Goal: Task Accomplishment & Management: Use online tool/utility

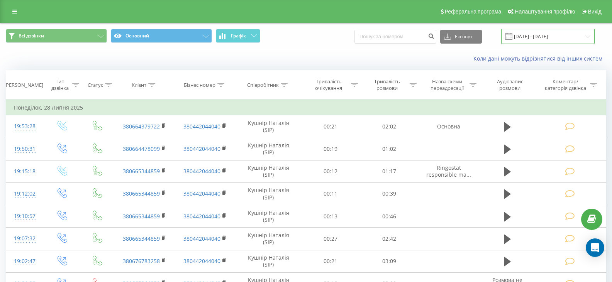
click at [587, 36] on input "28.06.2025 - 28.07.2025" at bounding box center [547, 36] width 93 height 15
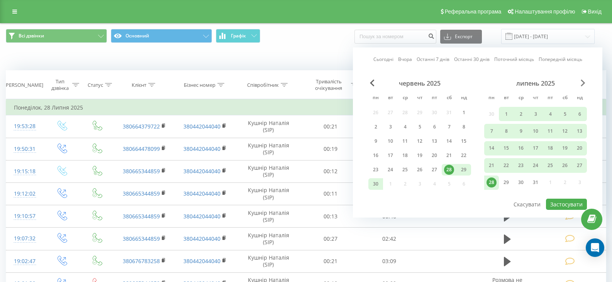
click at [581, 83] on span "Next Month" at bounding box center [583, 83] width 5 height 7
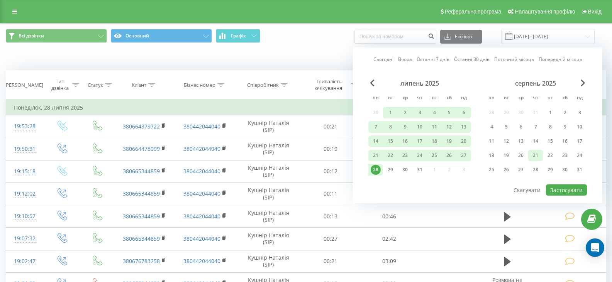
click at [534, 155] on div "21" at bounding box center [535, 156] width 10 height 10
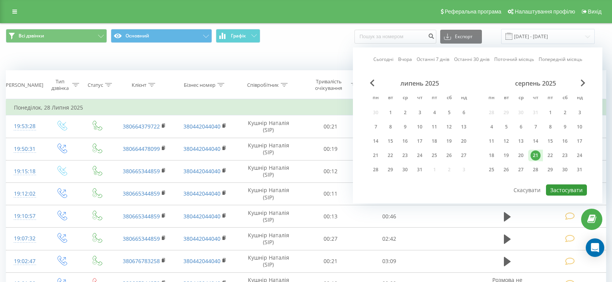
click at [561, 191] on button "Застосувати" at bounding box center [566, 190] width 41 height 11
type input "[DATE] - [DATE]"
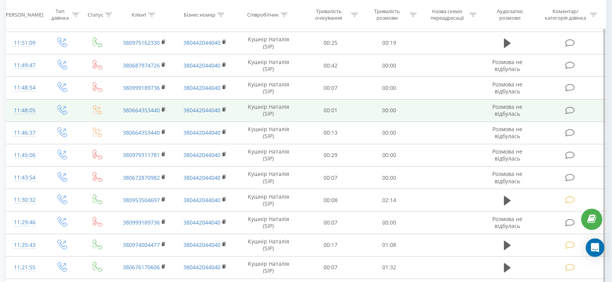
scroll to position [193, 0]
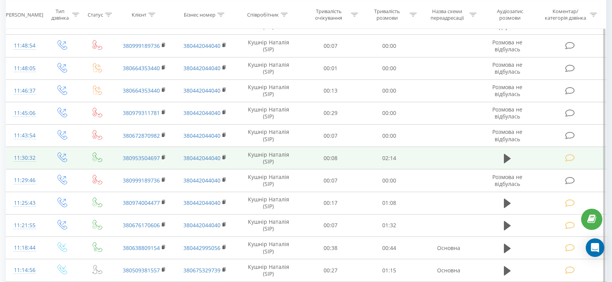
click at [569, 158] on icon at bounding box center [570, 158] width 10 height 8
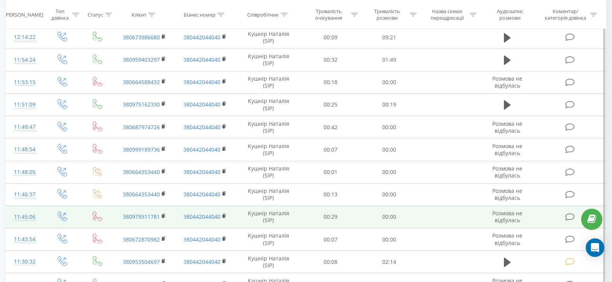
scroll to position [77, 0]
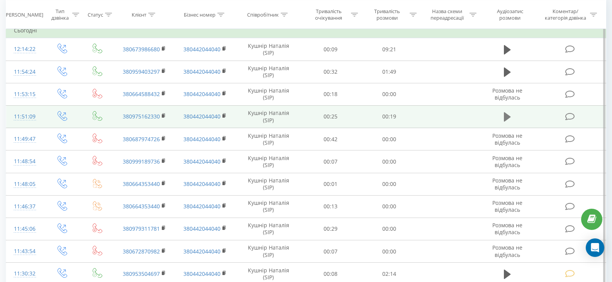
click at [503, 118] on button at bounding box center [507, 117] width 12 height 12
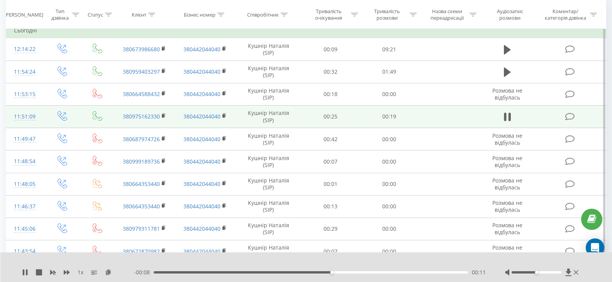
click at [567, 116] on icon at bounding box center [570, 117] width 10 height 8
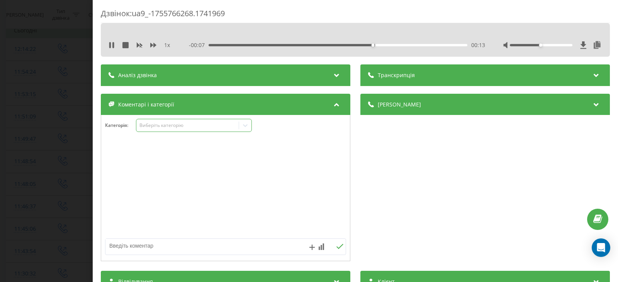
click at [246, 125] on icon at bounding box center [245, 126] width 8 height 8
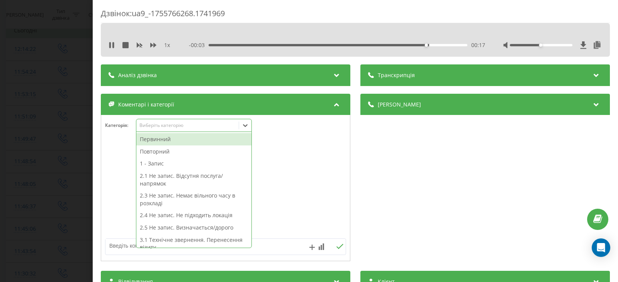
click at [160, 139] on div "Первинний" at bounding box center [193, 139] width 115 height 12
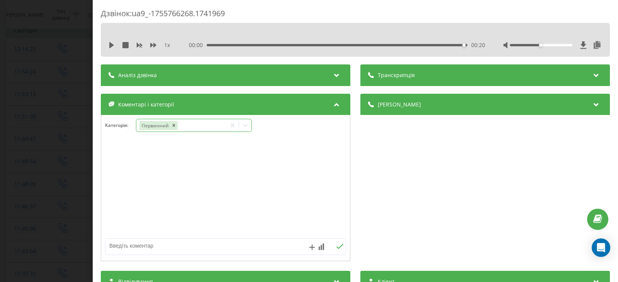
click at [244, 126] on icon at bounding box center [245, 126] width 8 height 8
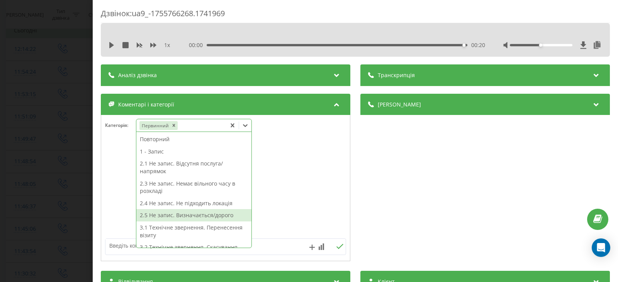
click at [175, 215] on div "2.5 Не запис. Визначається/дорого" at bounding box center [193, 215] width 115 height 12
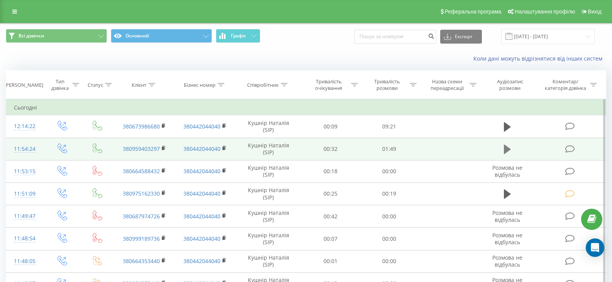
click at [505, 151] on icon at bounding box center [507, 149] width 7 height 9
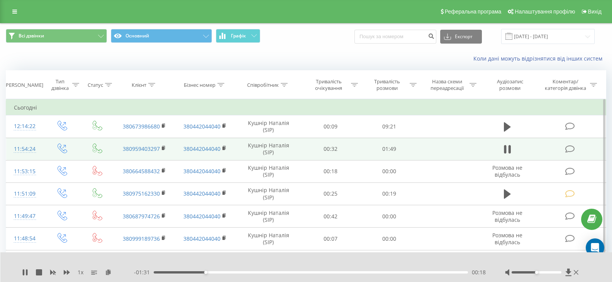
click at [569, 148] on icon at bounding box center [570, 149] width 10 height 8
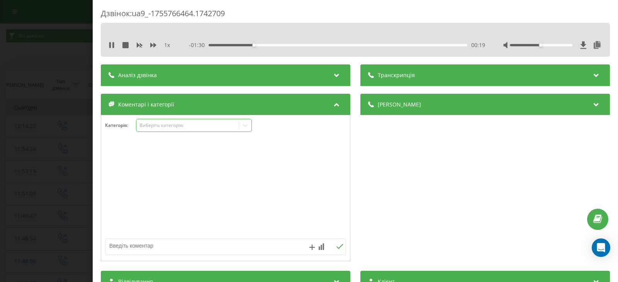
click at [246, 126] on icon at bounding box center [245, 125] width 5 height 3
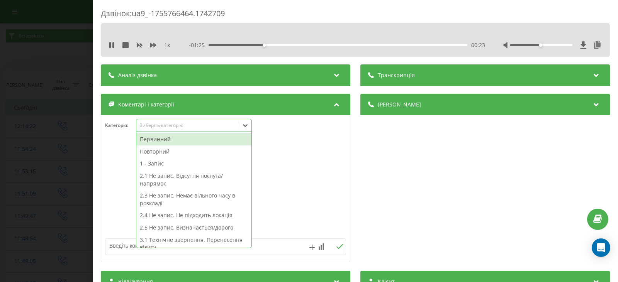
click at [167, 137] on div "Первинний" at bounding box center [193, 139] width 115 height 12
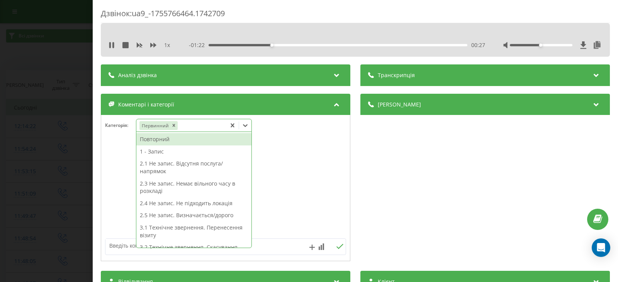
click at [196, 216] on div "2.5 Не запис. Визначається/дорого" at bounding box center [193, 215] width 115 height 12
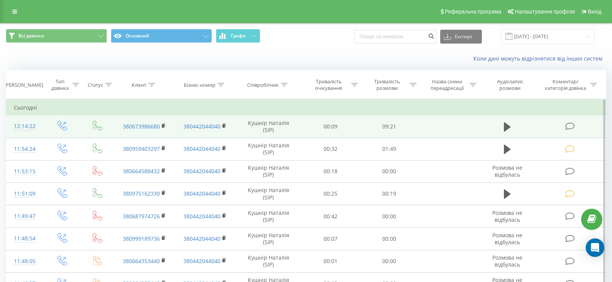
click at [572, 126] on icon at bounding box center [570, 126] width 10 height 8
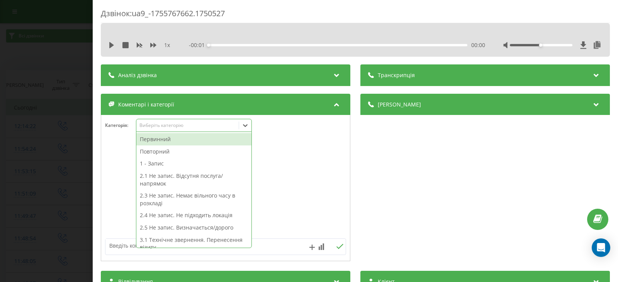
click at [244, 125] on icon at bounding box center [245, 125] width 5 height 3
click at [156, 163] on div "1 - Запис" at bounding box center [193, 164] width 115 height 12
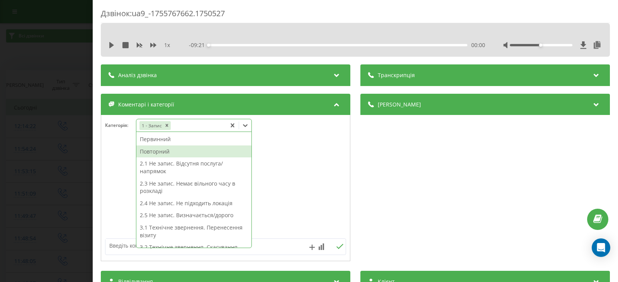
click at [156, 151] on div "Повторний" at bounding box center [193, 152] width 115 height 12
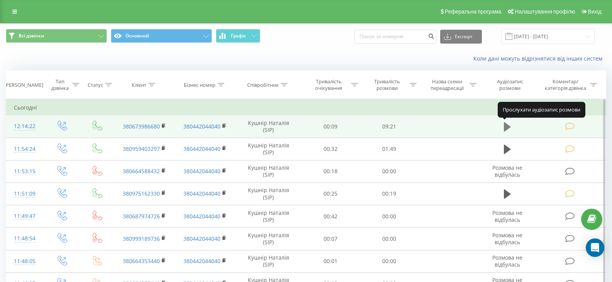
click at [505, 126] on icon at bounding box center [507, 126] width 7 height 9
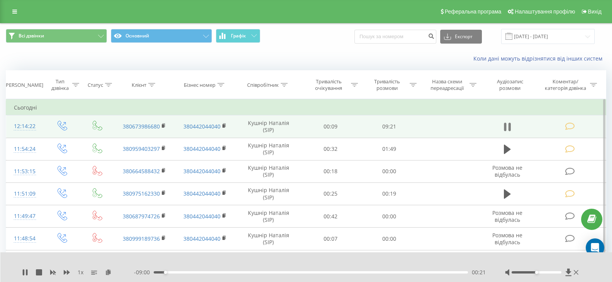
click at [508, 129] on icon at bounding box center [509, 127] width 2 height 8
click at [593, 86] on icon at bounding box center [593, 85] width 7 height 4
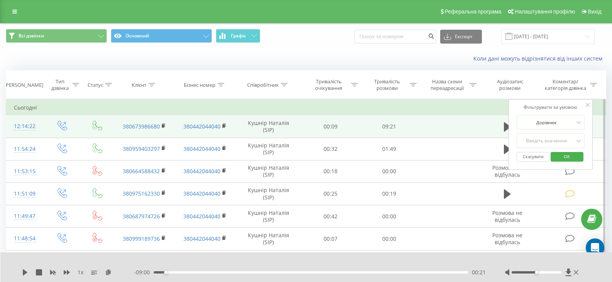
click at [566, 157] on span "OK" at bounding box center [567, 157] width 22 height 12
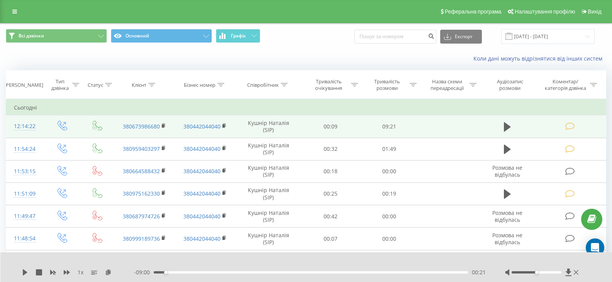
click at [573, 128] on icon at bounding box center [570, 126] width 10 height 8
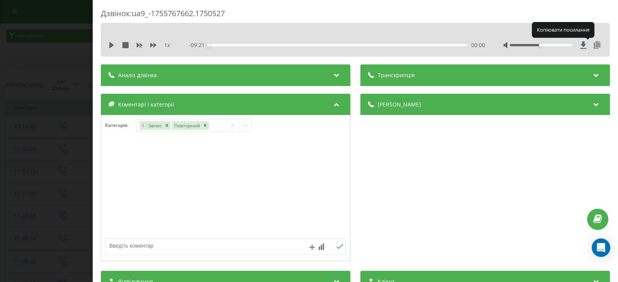
click at [592, 43] on icon at bounding box center [596, 45] width 9 height 8
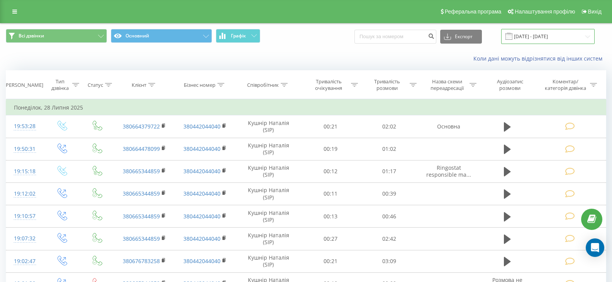
click at [589, 37] on input "28.06.2025 - 28.07.2025" at bounding box center [547, 36] width 93 height 15
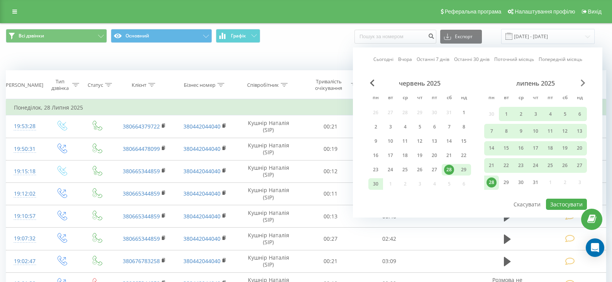
click at [583, 83] on span "Next Month" at bounding box center [583, 83] width 5 height 7
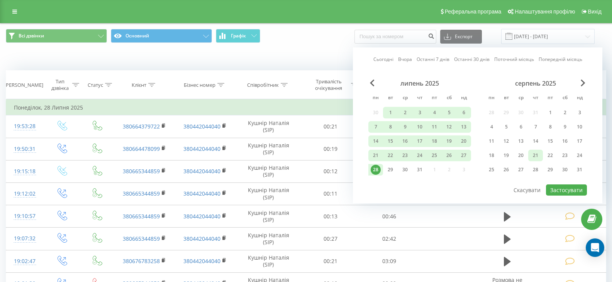
click at [537, 154] on div "21" at bounding box center [535, 156] width 10 height 10
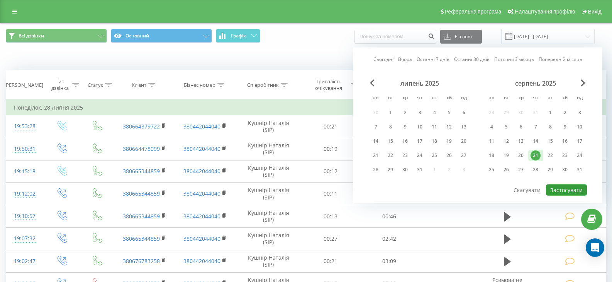
click at [570, 189] on button "Застосувати" at bounding box center [566, 190] width 41 height 11
type input "[DATE] - [DATE]"
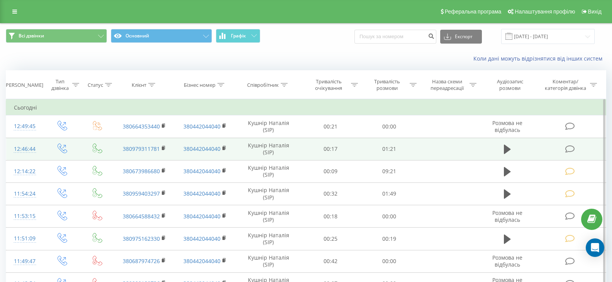
click at [568, 148] on icon at bounding box center [570, 149] width 10 height 8
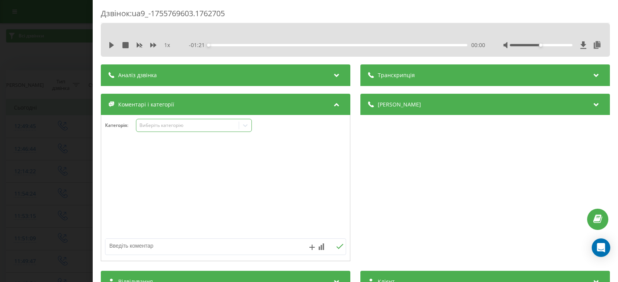
click at [248, 127] on icon at bounding box center [245, 126] width 8 height 8
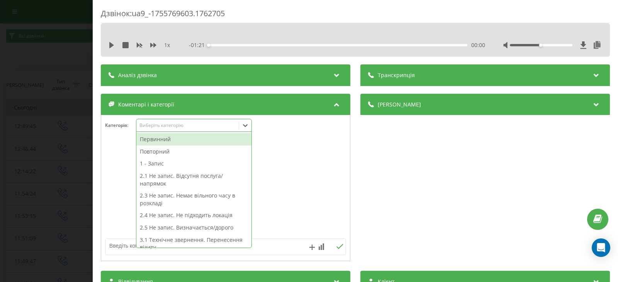
click at [161, 140] on div "Первинний" at bounding box center [193, 139] width 115 height 12
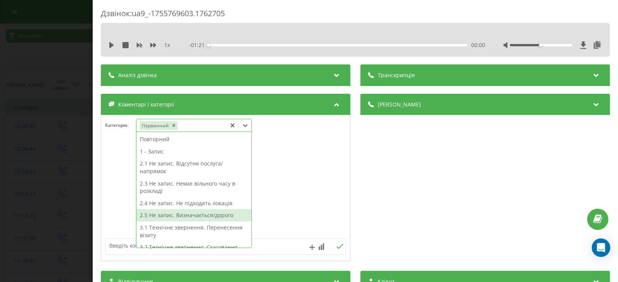
click at [168, 217] on div "2.5 Не запис. Визначається/дорого" at bounding box center [193, 215] width 115 height 12
